Goal: Task Accomplishment & Management: Use online tool/utility

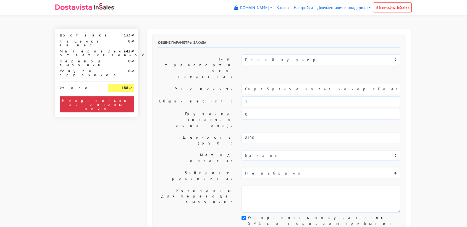
select select "11:00"
select select "21:00"
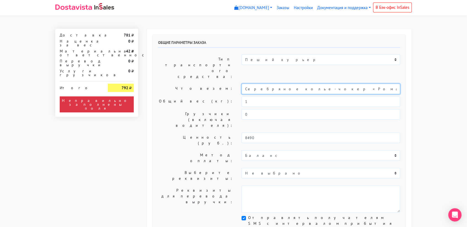
click at [267, 84] on input "Серебряное колье-чокер «Ромашка» (40)" at bounding box center [320, 89] width 159 height 10
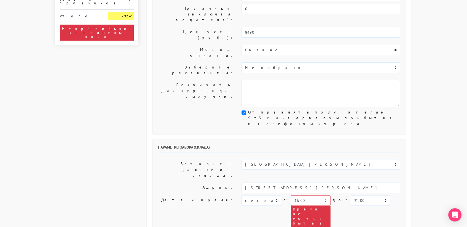
scroll to position [106, 0]
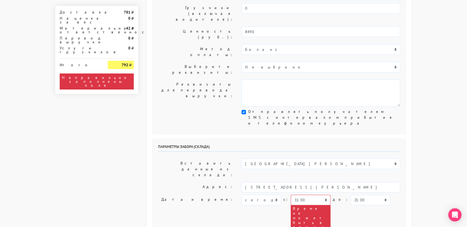
type input "украшение"
click at [274, 195] on select "[DATE] [DATE] [DATE] [DATE] [DATE] [DATE] [DATE] [DATE] [DATE]" at bounding box center [260, 200] width 39 height 10
select select "[DATE]"
click at [241, 195] on select "[DATE] [DATE] [DATE] [DATE] [DATE] [DATE] [DATE] [DATE] [DATE]" at bounding box center [260, 200] width 39 height 10
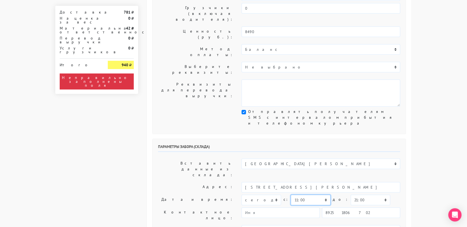
click at [315, 195] on select "00:00 00:30 01:00 01:30 02:00 02:30 03:00 03:30 04:00 04:30 05:00 05:30 06:00 0…" at bounding box center [310, 200] width 39 height 10
select select "10:30"
click at [291, 195] on select "00:00 00:30 01:00 01:30 02:00 02:30 03:00 03:30 04:00 04:30 05:00 05:30 06:00 0…" at bounding box center [310, 200] width 39 height 10
click at [358, 195] on select "00:00 00:30 01:00 01:30 02:00 02:30 03:00 03:30 04:00 04:30 05:00 05:30 06:00 0…" at bounding box center [369, 200] width 39 height 10
select select "11:00"
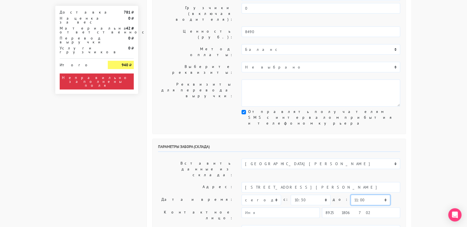
click at [350, 195] on select "00:00 00:30 01:00 01:30 02:00 02:30 03:00 03:30 04:00 04:30 05:00 05:30 06:00 0…" at bounding box center [369, 200] width 39 height 10
click at [359, 207] on input "89251806702" at bounding box center [361, 212] width 78 height 10
type input "9234448187"
type input "[PERSON_NAME]"
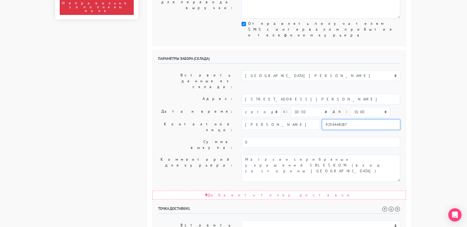
scroll to position [195, 0]
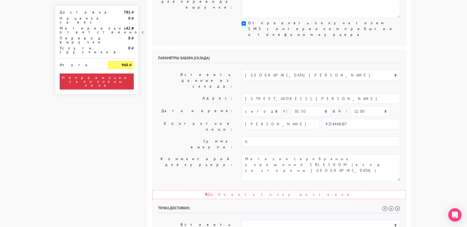
select select "[DATE]"
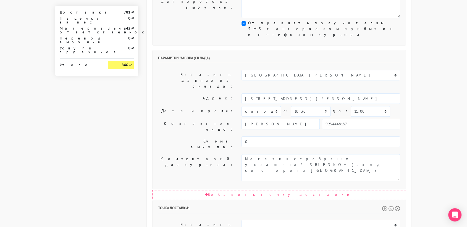
select select "11:00"
select select "15:00"
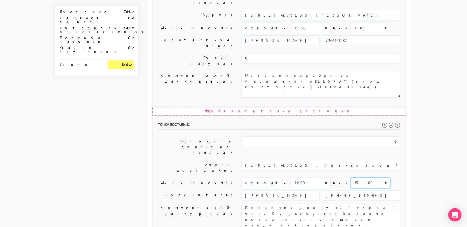
scroll to position [278, 0]
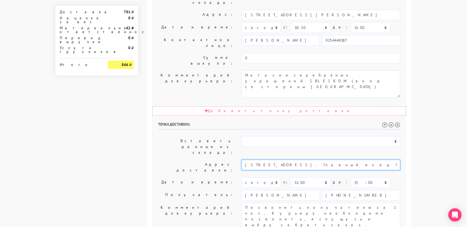
drag, startPoint x: 392, startPoint y: 79, endPoint x: 303, endPoint y: 81, distance: 89.0
click at [303, 160] on input "[STREET_ADDRESS]. Главный вход МТС со стороны дорожного проезда." at bounding box center [320, 165] width 159 height 10
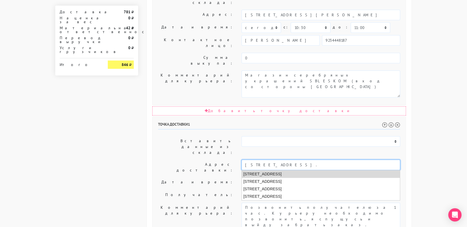
click at [304, 170] on li "[STREET_ADDRESS]" at bounding box center [321, 173] width 158 height 7
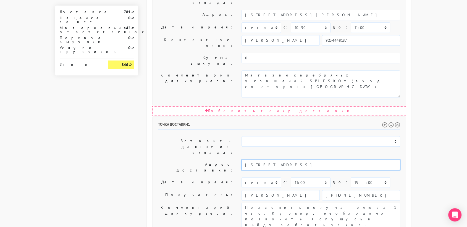
type input "[STREET_ADDRESS]"
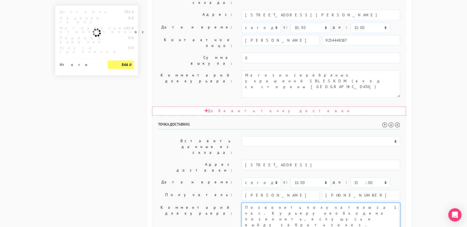
click at [296, 203] on textarea "Позвонить получателю за 1 час. Курьеру необходимо позвонить, я спущусь и выйду …" at bounding box center [320, 216] width 159 height 27
paste textarea "Главный вход МТС со стороны дорожного проезда."
type textarea "Позвонить получателю за 1 час. Курьеру необходимо позвонить, я спущусь и выйду …"
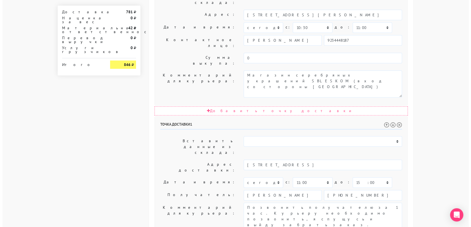
scroll to position [0, 0]
